Goal: Task Accomplishment & Management: Manage account settings

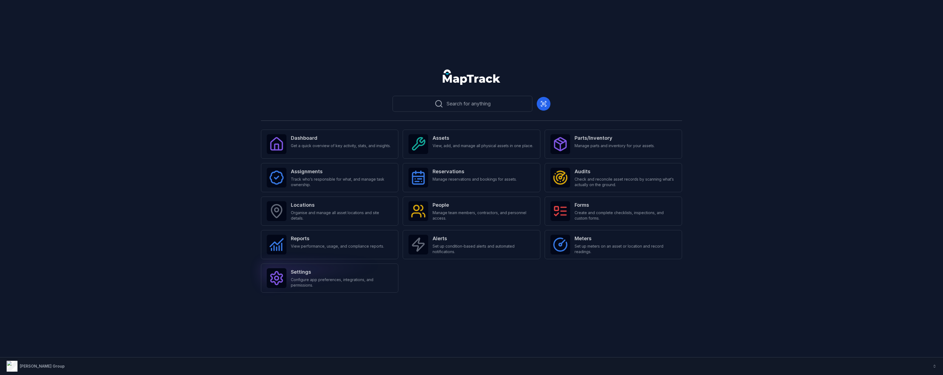
click at [222, 163] on span "Configure app preferences, integrations, and permissions." at bounding box center [342, 282] width 102 height 11
